Goal: Navigation & Orientation: Find specific page/section

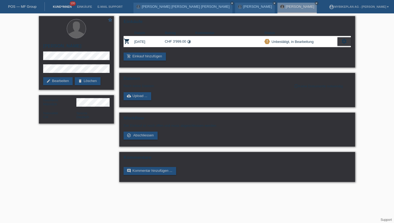
click at [66, 6] on link "Kund*innen" at bounding box center [62, 6] width 24 height 3
